Goal: Task Accomplishment & Management: Use online tool/utility

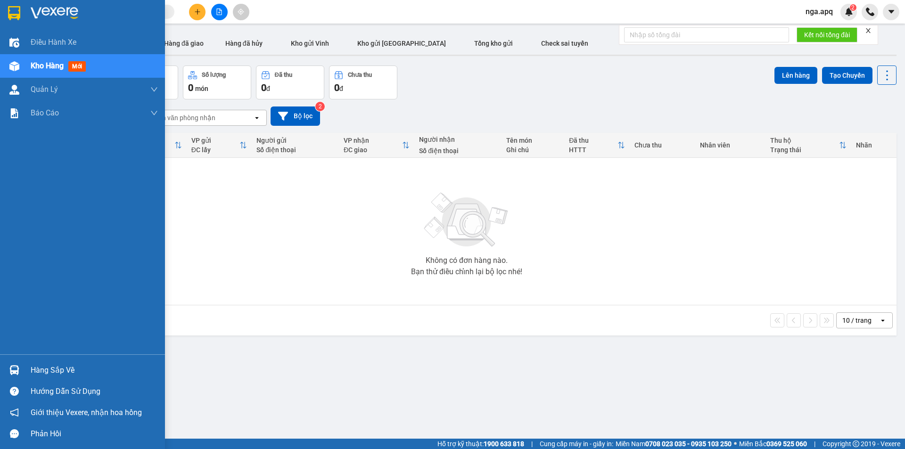
click at [16, 369] on img at bounding box center [14, 370] width 10 height 10
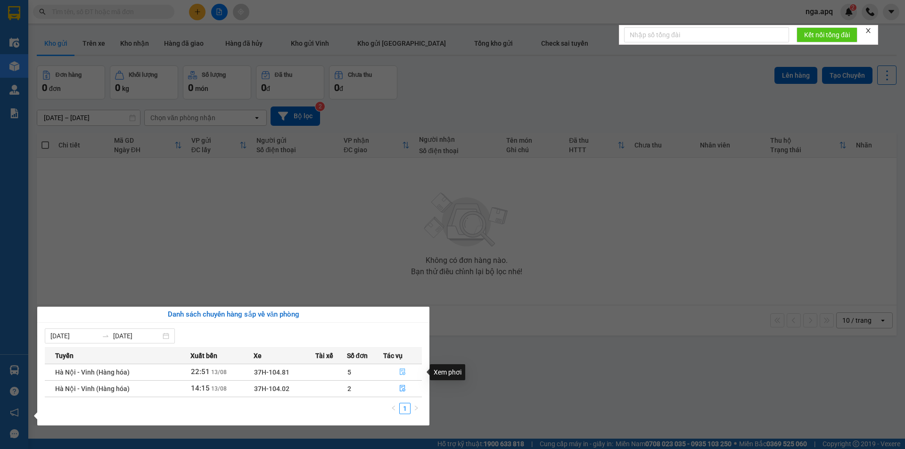
click at [402, 372] on icon "file-done" at bounding box center [403, 372] width 6 height 7
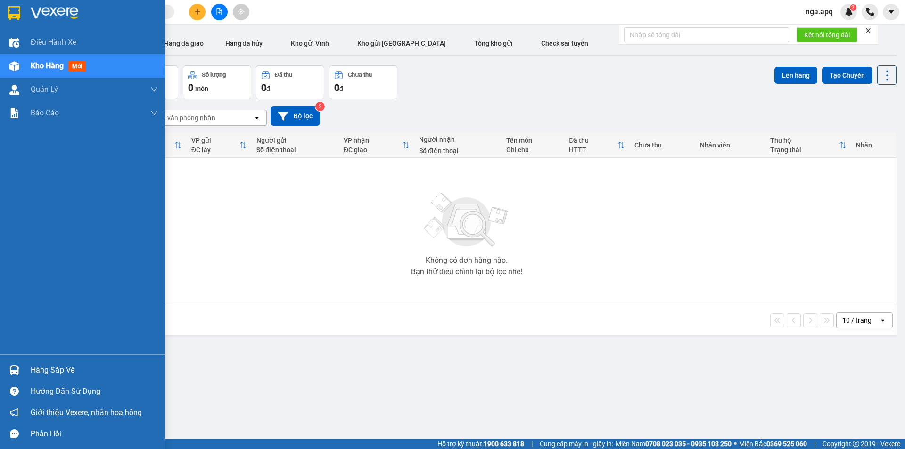
click at [11, 366] on img at bounding box center [14, 370] width 10 height 10
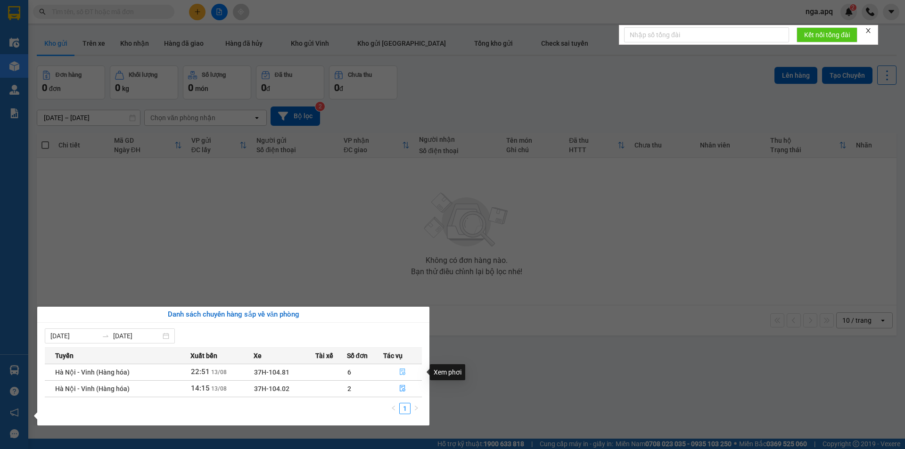
click at [400, 370] on icon "file-done" at bounding box center [402, 372] width 7 height 7
